Goal: Find specific page/section: Find specific page/section

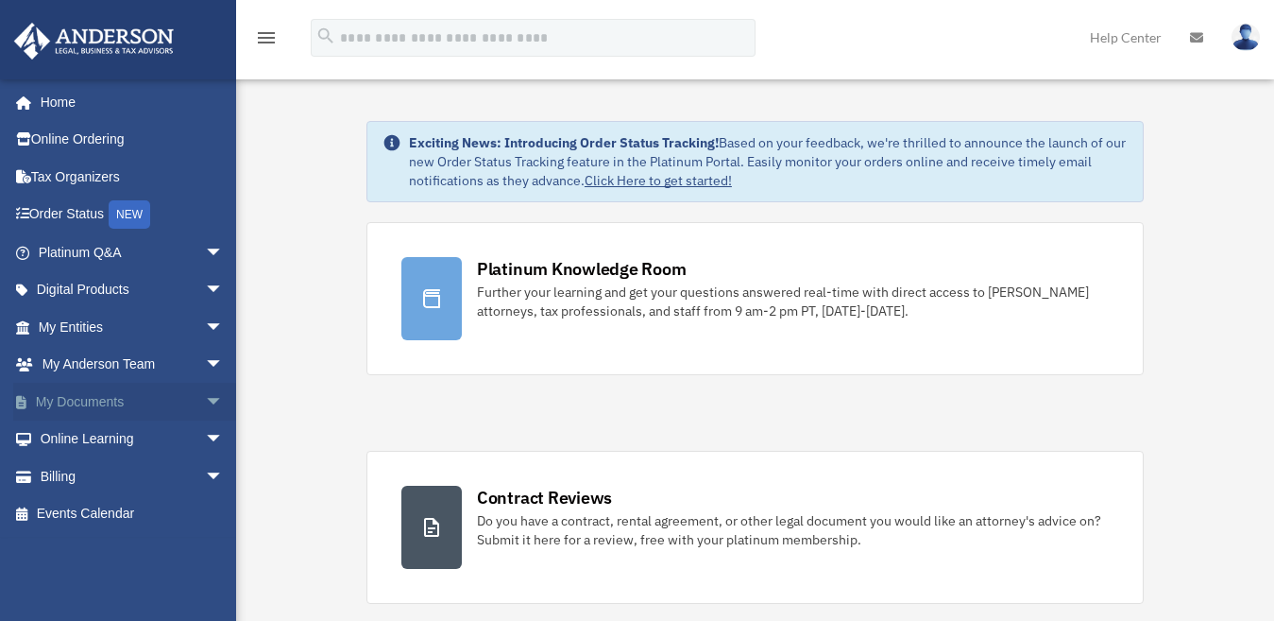
click at [205, 391] on span "arrow_drop_down" at bounding box center [224, 402] width 38 height 39
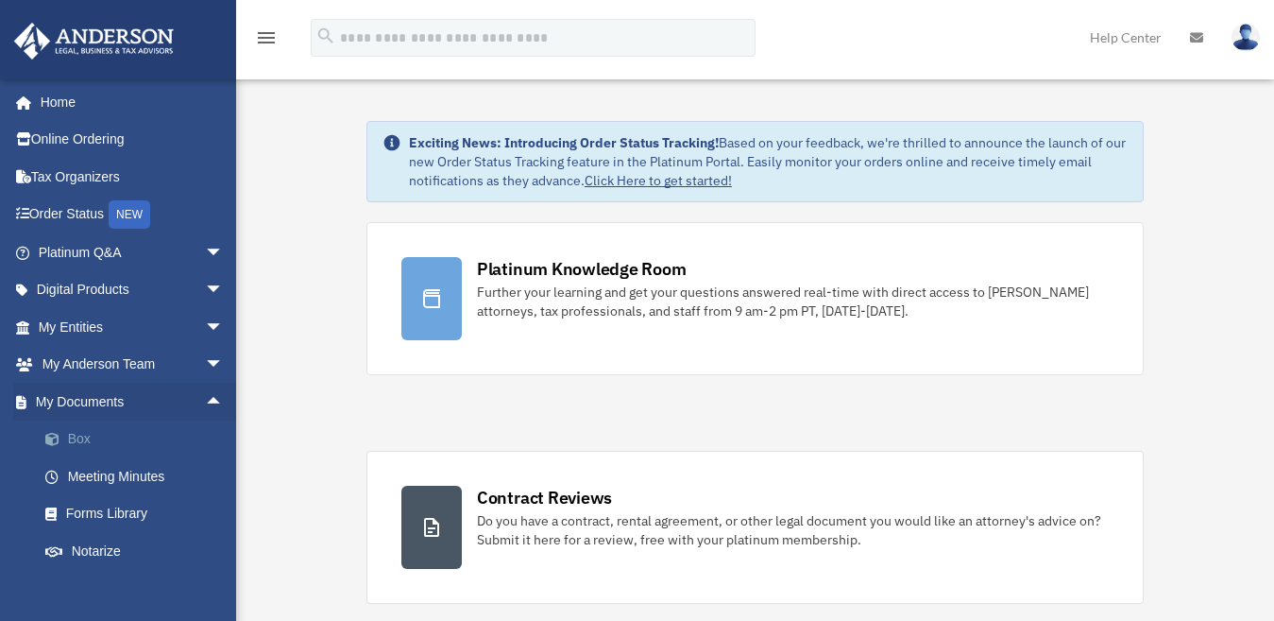
click at [77, 431] on link "Box" at bounding box center [139, 439] width 226 height 38
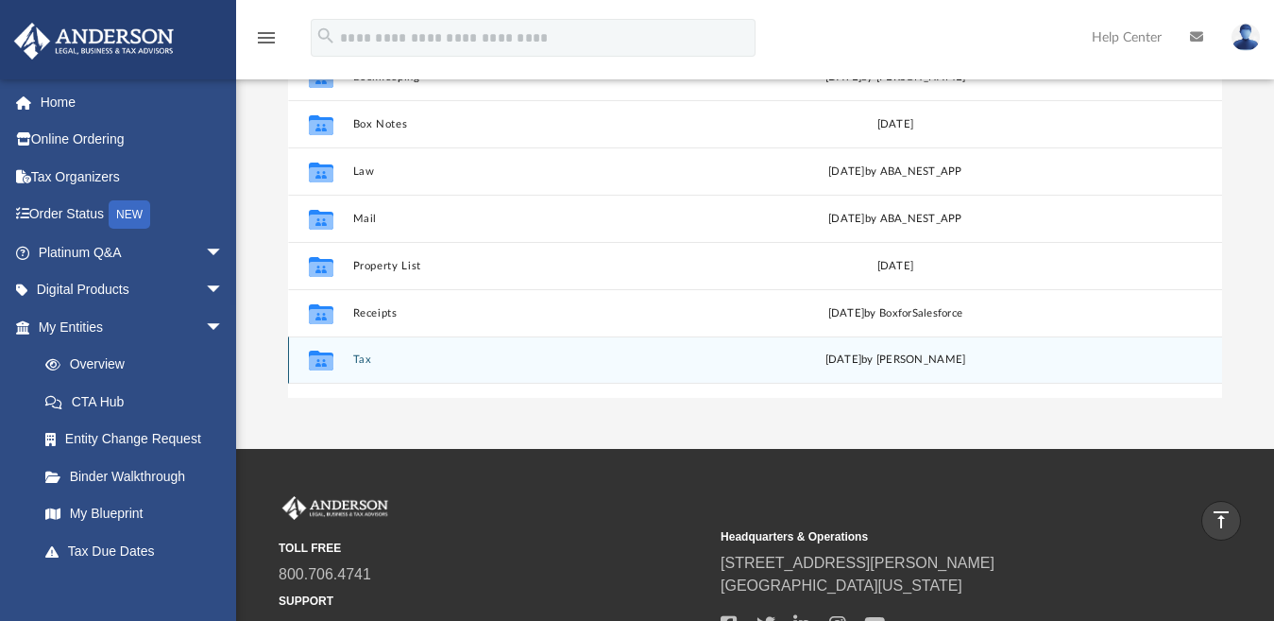
scroll to position [283, 0]
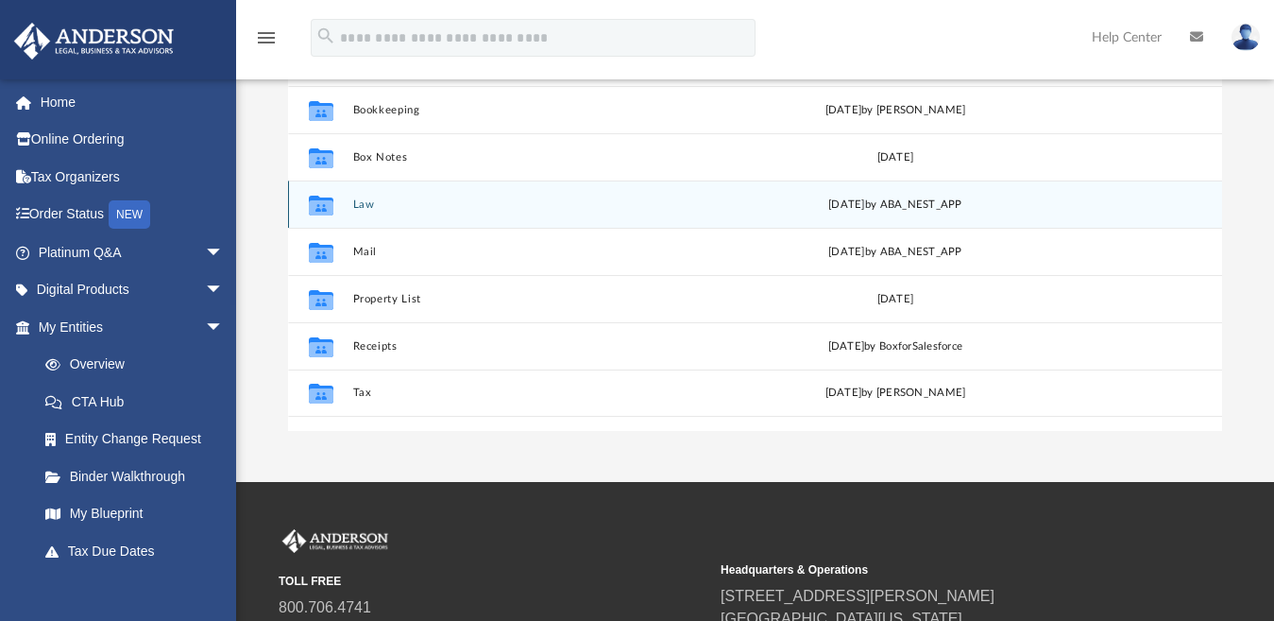
click at [329, 208] on icon "grid" at bounding box center [321, 207] width 25 height 15
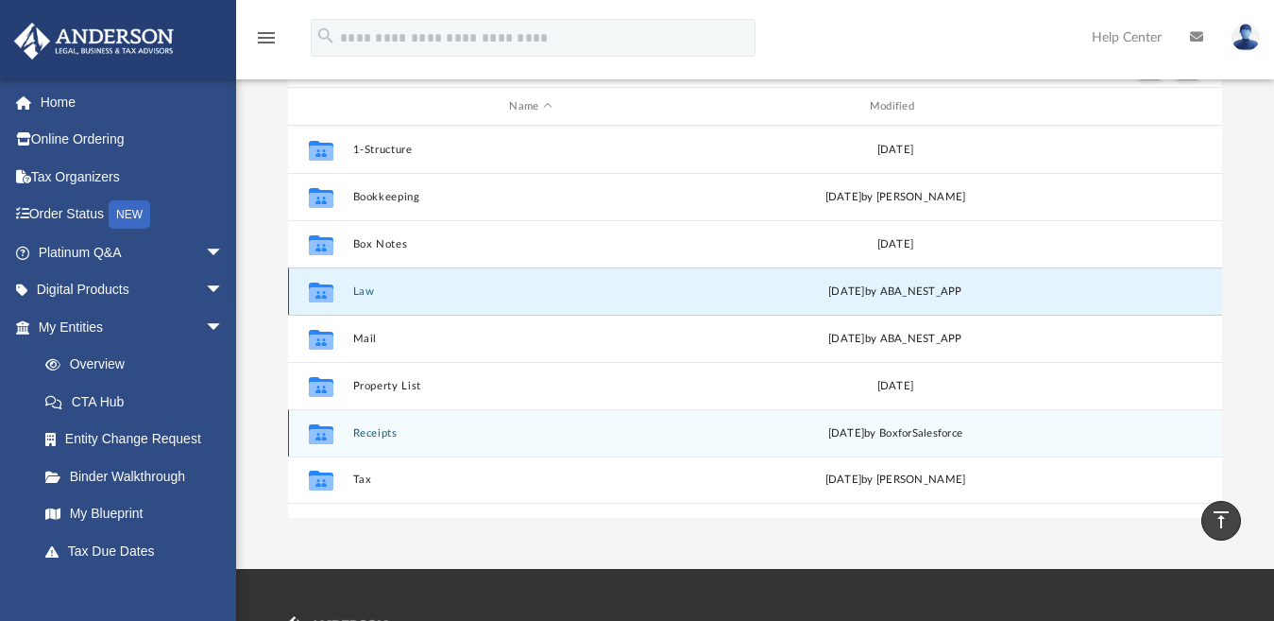
scroll to position [189, 0]
